Goal: Task Accomplishment & Management: Use online tool/utility

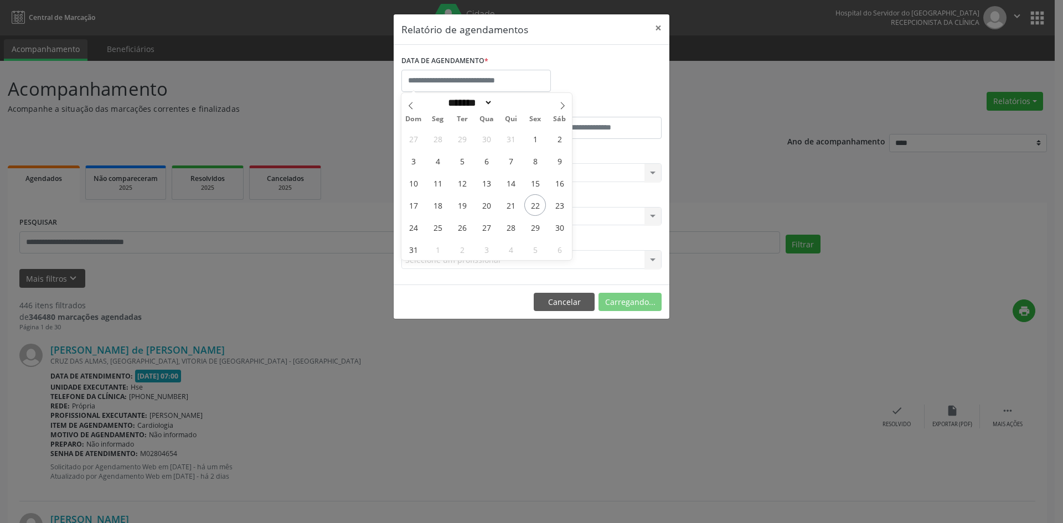
select select "*"
click at [536, 207] on span "22" at bounding box center [535, 205] width 22 height 22
type input "**********"
click at [536, 207] on span "22" at bounding box center [535, 205] width 22 height 22
click at [482, 177] on div "Carregando... Nenhum resultado encontrado para: " " Não há nenhuma opção para s…" at bounding box center [532, 172] width 260 height 19
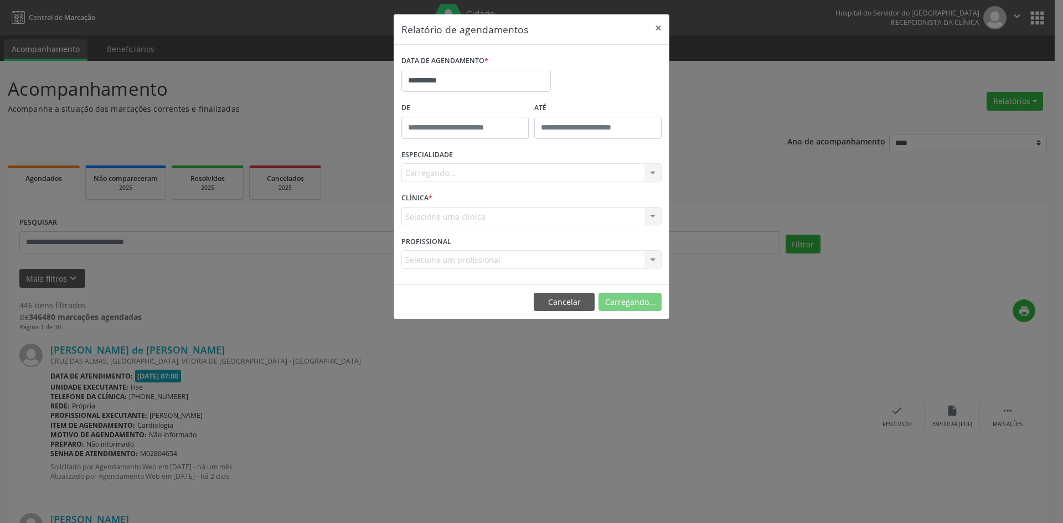
click at [479, 174] on div "Carregando... Nenhum resultado encontrado para: " " Não há nenhuma opção para s…" at bounding box center [532, 172] width 260 height 19
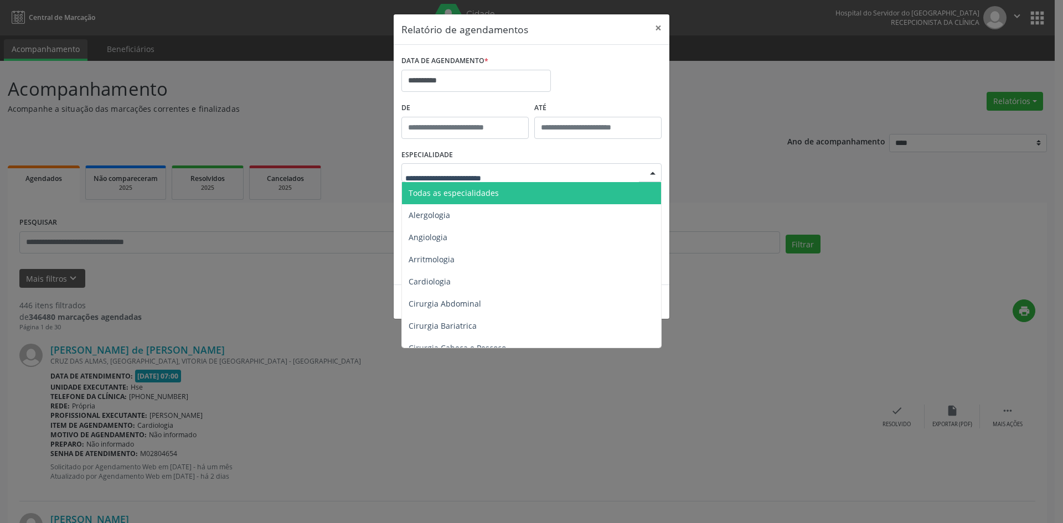
click at [489, 198] on span "Todas as especialidades" at bounding box center [454, 193] width 90 height 11
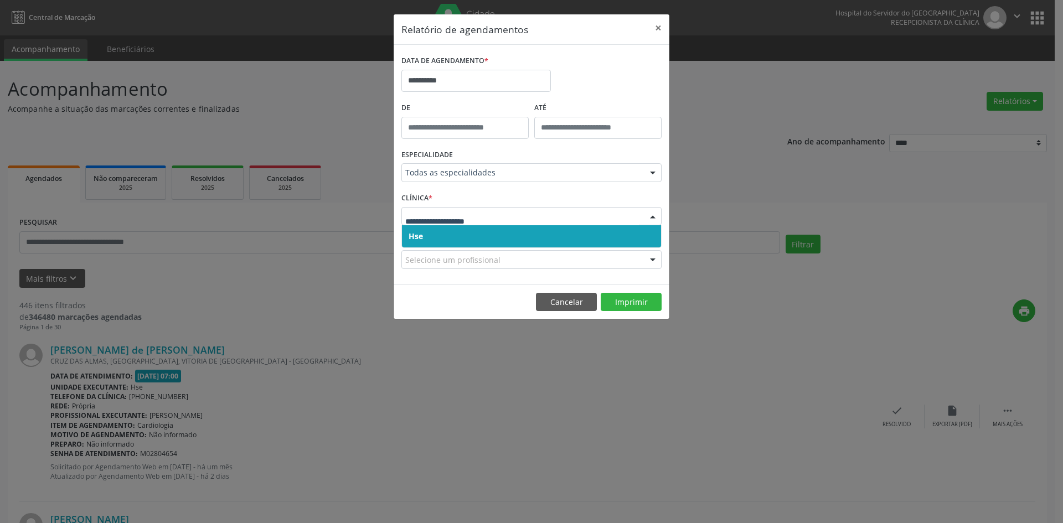
click at [454, 235] on span "Hse" at bounding box center [531, 236] width 259 height 22
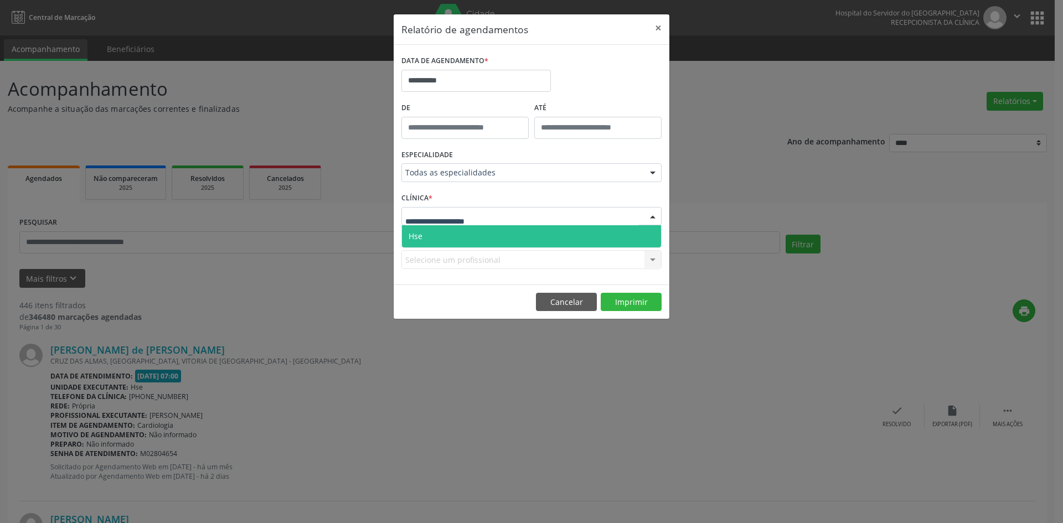
click at [452, 237] on span "Hse" at bounding box center [531, 236] width 259 height 22
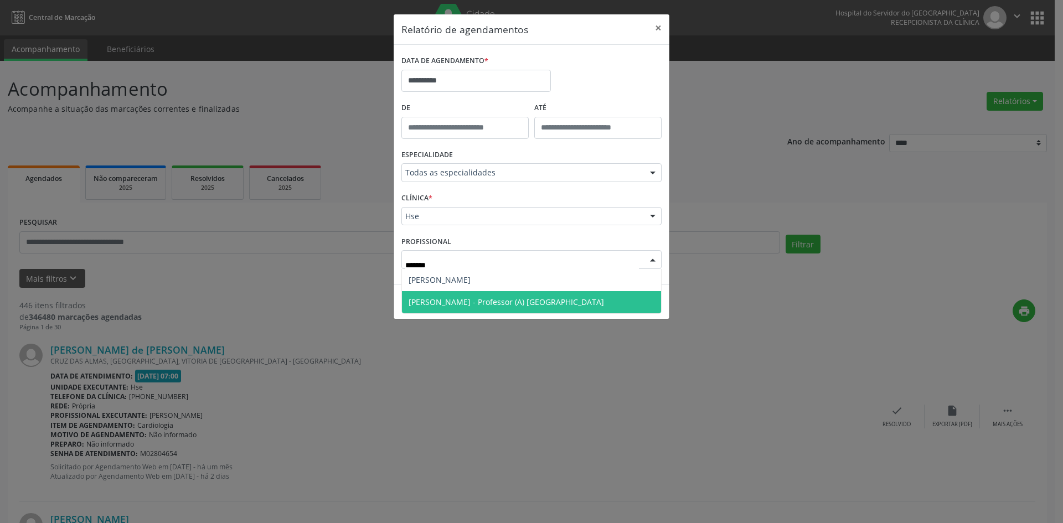
click at [455, 300] on span "[PERSON_NAME] - Professor (A) [GEOGRAPHIC_DATA]" at bounding box center [507, 302] width 196 height 11
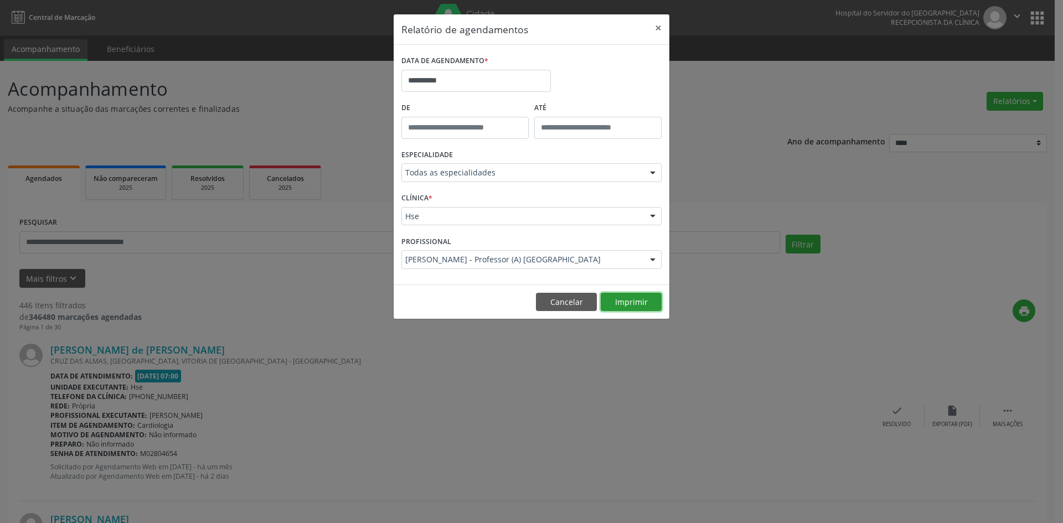
click at [630, 302] on button "Imprimir" at bounding box center [631, 302] width 61 height 19
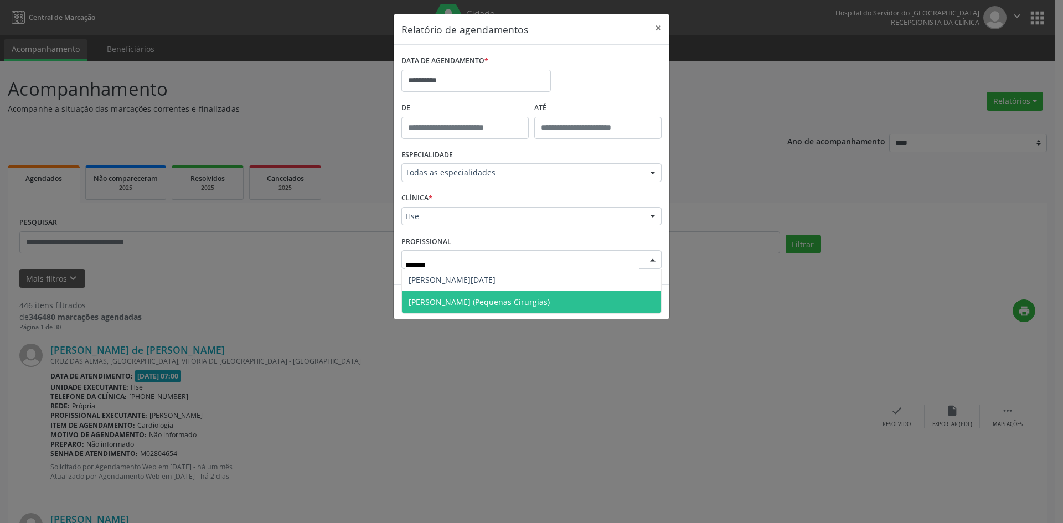
type input "********"
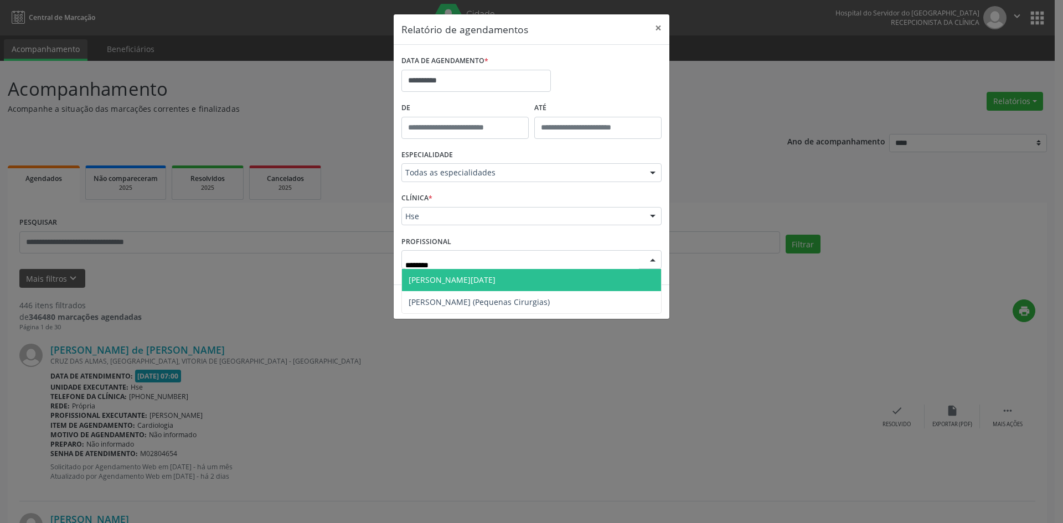
click at [470, 281] on span "[PERSON_NAME][DATE]" at bounding box center [452, 280] width 87 height 11
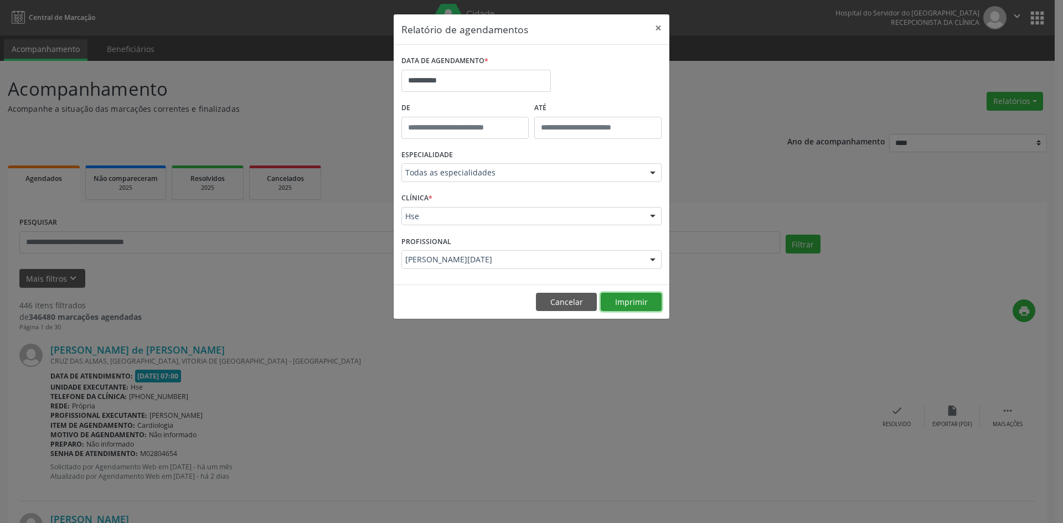
click at [628, 299] on button "Imprimir" at bounding box center [631, 302] width 61 height 19
click at [565, 307] on button "Cancelar" at bounding box center [566, 302] width 61 height 19
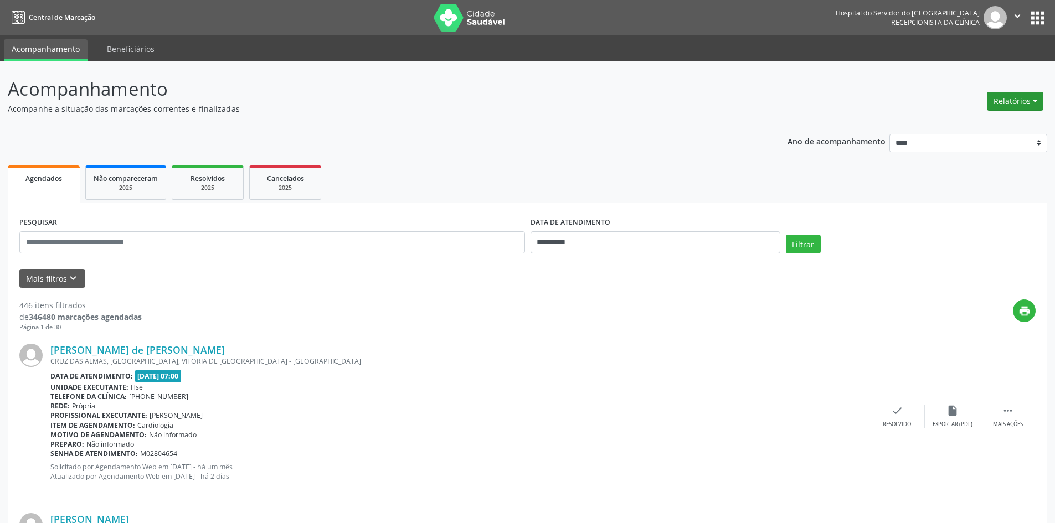
click at [1015, 105] on button "Relatórios" at bounding box center [1015, 101] width 56 height 19
click at [990, 126] on link "Agendamentos" at bounding box center [984, 125] width 119 height 16
select select "*"
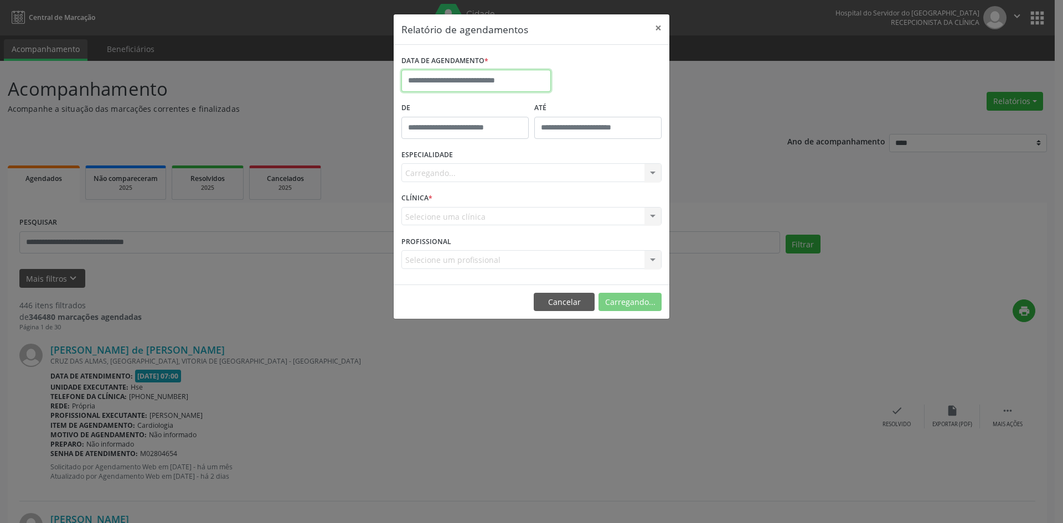
drag, startPoint x: 443, startPoint y: 81, endPoint x: 459, endPoint y: 100, distance: 24.7
click at [443, 80] on input "text" at bounding box center [477, 81] width 150 height 22
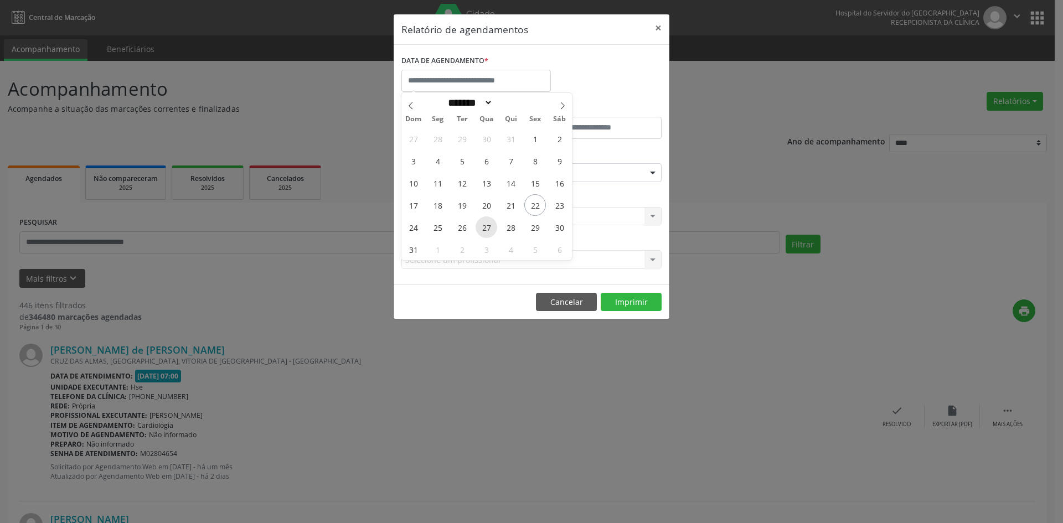
click at [488, 230] on span "27" at bounding box center [487, 228] width 22 height 22
type input "**********"
click at [488, 230] on span "27" at bounding box center [487, 228] width 22 height 22
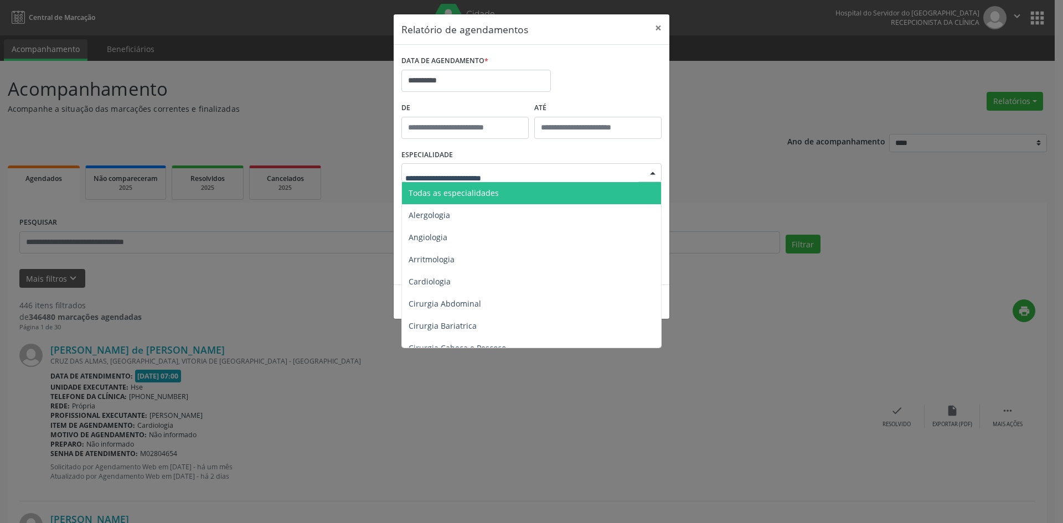
click at [487, 195] on span "Todas as especialidades" at bounding box center [454, 193] width 90 height 11
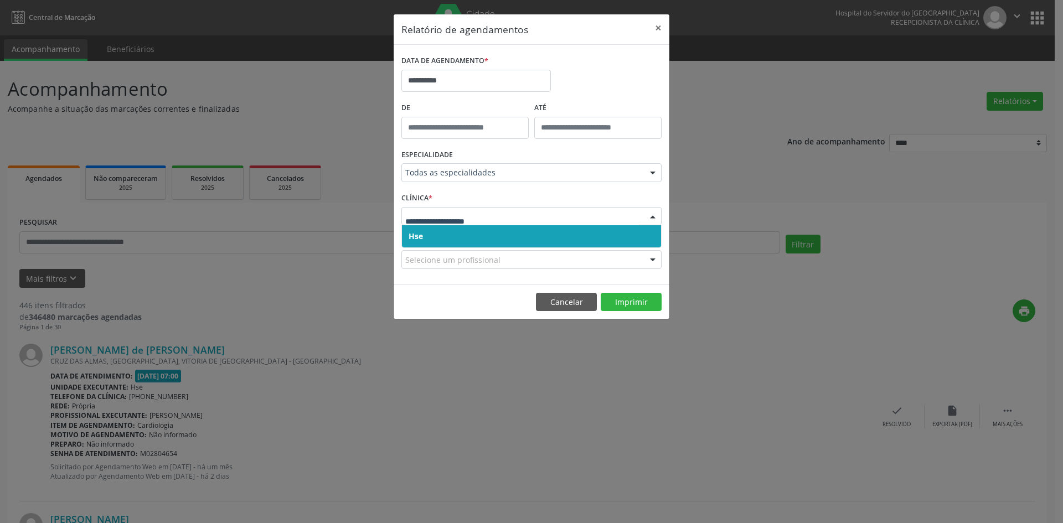
click at [465, 237] on span "Hse" at bounding box center [531, 236] width 259 height 22
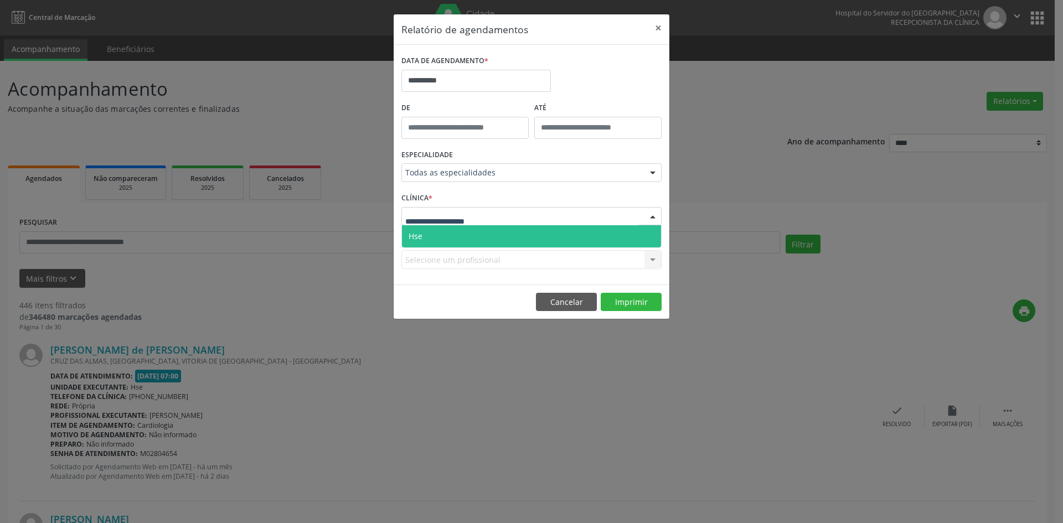
click at [451, 240] on span "Hse" at bounding box center [531, 236] width 259 height 22
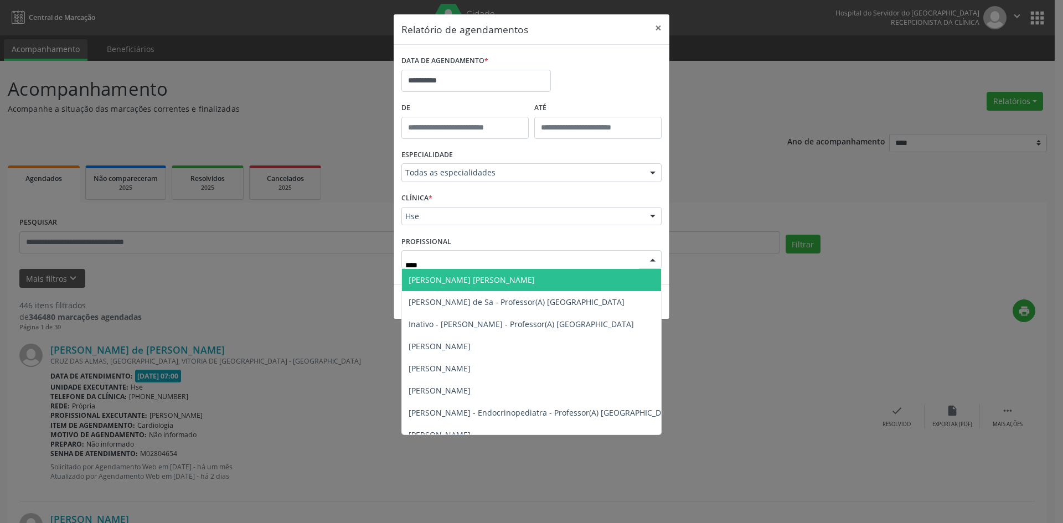
type input "*****"
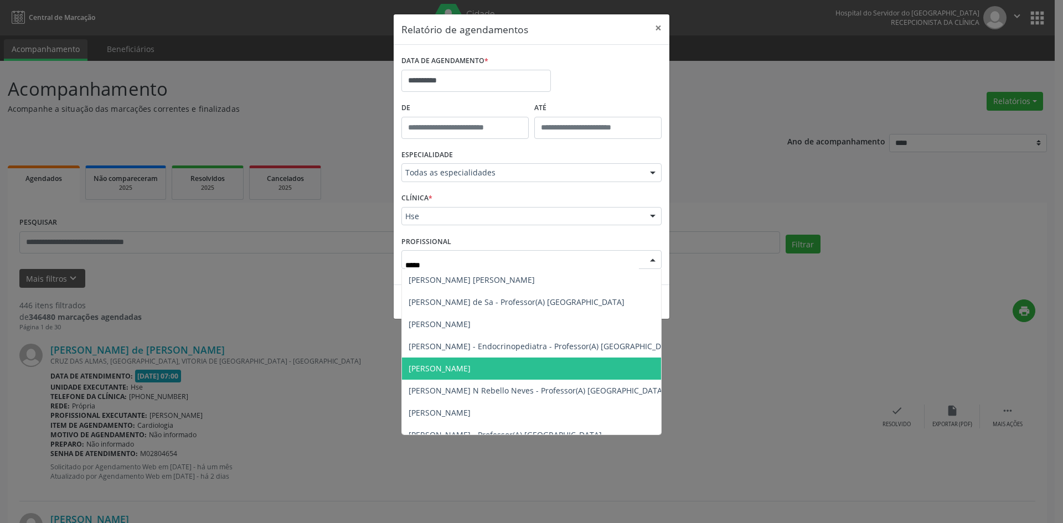
click at [471, 371] on span "[PERSON_NAME]" at bounding box center [440, 368] width 62 height 11
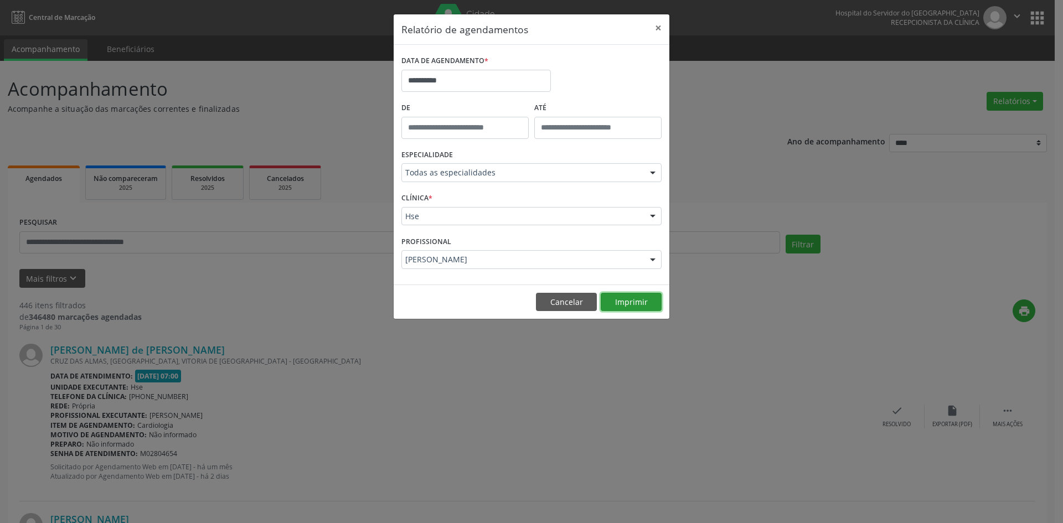
click at [628, 302] on button "Imprimir" at bounding box center [631, 302] width 61 height 19
